Goal: Task Accomplishment & Management: Complete application form

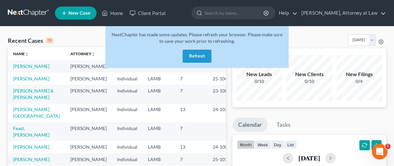
click at [198, 55] on button "Refresh" at bounding box center [197, 56] width 29 height 13
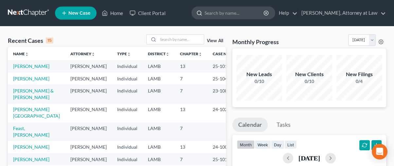
click at [221, 15] on input "search" at bounding box center [235, 13] width 60 height 12
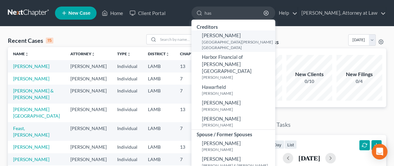
type input "has"
click at [216, 41] on small "[GEOGRAPHIC_DATA][PERSON_NAME][GEOGRAPHIC_DATA]" at bounding box center [238, 44] width 72 height 11
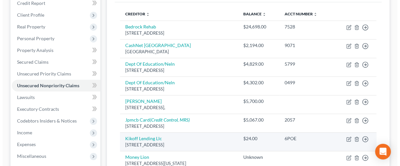
scroll to position [73, 0]
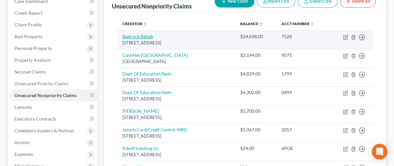
click at [141, 37] on link "Bedrock Rehab" at bounding box center [138, 37] width 31 height 6
select select "22"
select select "9"
select select "0"
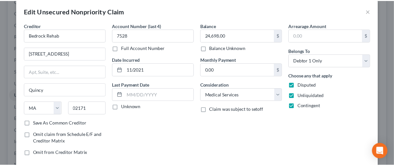
scroll to position [0, 0]
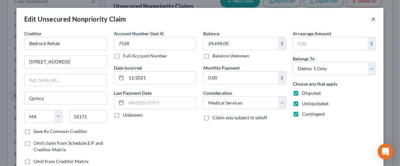
click at [371, 18] on button "×" at bounding box center [373, 19] width 5 height 8
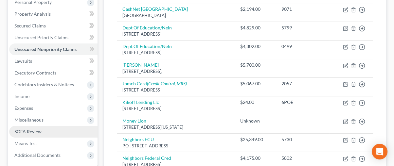
scroll to position [109, 0]
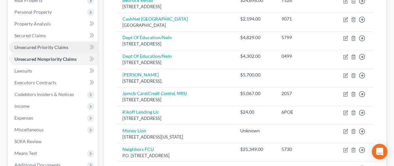
click at [24, 45] on span "Unsecured Priority Claims" at bounding box center [41, 48] width 54 height 6
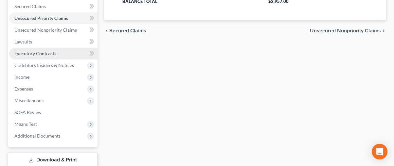
scroll to position [181, 0]
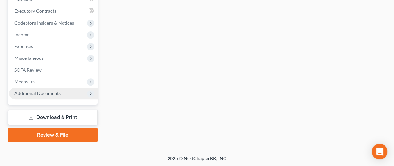
click at [31, 93] on span "Additional Documents" at bounding box center [37, 94] width 46 height 6
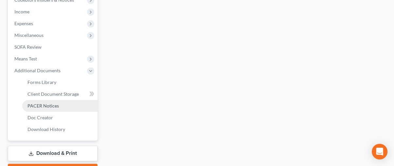
scroll to position [217, 0]
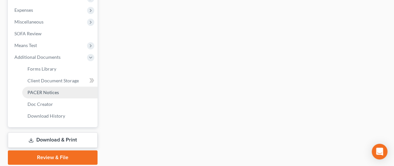
click at [35, 94] on span "PACER Notices" at bounding box center [43, 93] width 31 height 6
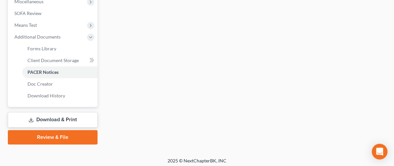
scroll to position [240, 0]
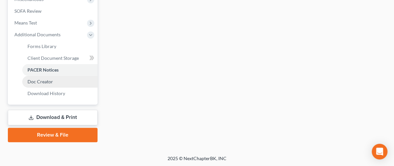
click at [40, 81] on span "Doc Creator" at bounding box center [41, 82] width 26 height 6
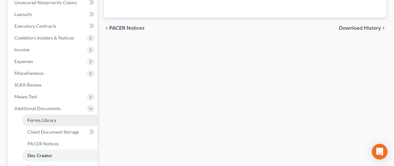
scroll to position [218, 0]
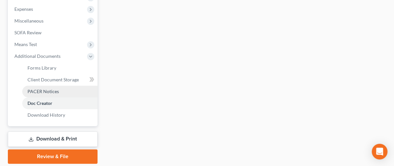
click at [36, 91] on span "PACER Notices" at bounding box center [43, 92] width 31 height 6
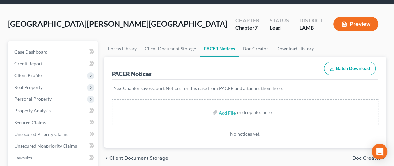
scroll to position [36, 0]
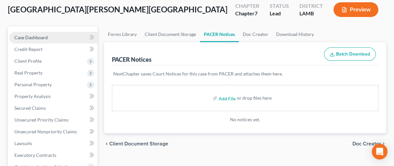
click at [26, 38] on span "Case Dashboard" at bounding box center [30, 38] width 33 height 6
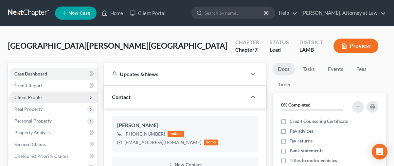
click at [21, 97] on span "Client Profile" at bounding box center [27, 98] width 27 height 6
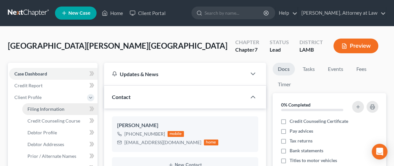
click at [39, 110] on span "Filing Information" at bounding box center [46, 109] width 37 height 6
select select "1"
select select "0"
select select "19"
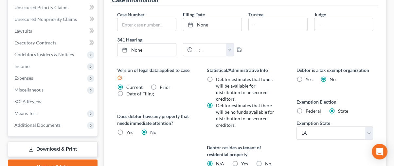
scroll to position [145, 0]
